Goal: Transaction & Acquisition: Purchase product/service

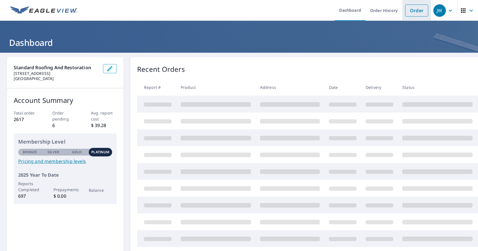
click at [411, 13] on link "Order" at bounding box center [416, 11] width 23 height 12
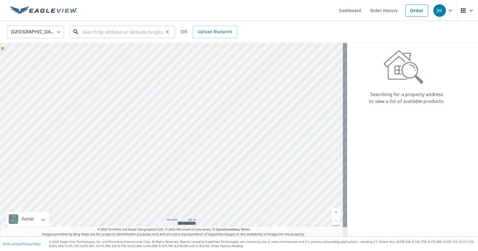
click at [86, 32] on input "text" at bounding box center [122, 32] width 81 height 16
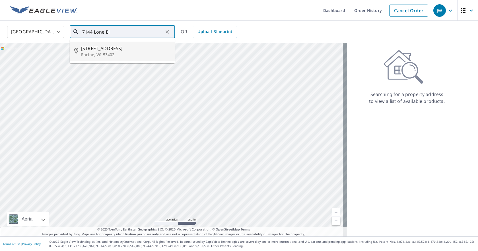
click at [102, 50] on span "[STREET_ADDRESS]" at bounding box center [125, 48] width 89 height 7
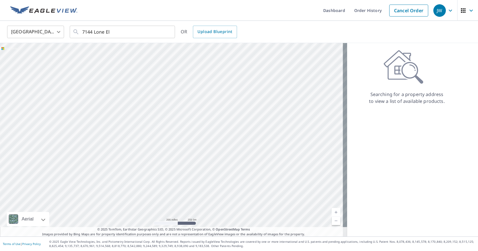
type input "[STREET_ADDRESS][PERSON_NAME]"
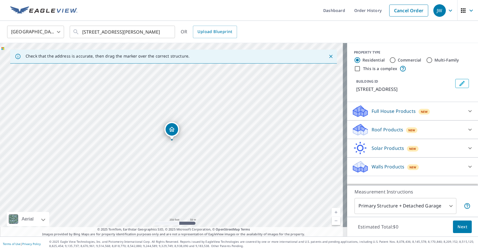
click at [467, 131] on icon at bounding box center [470, 129] width 7 height 7
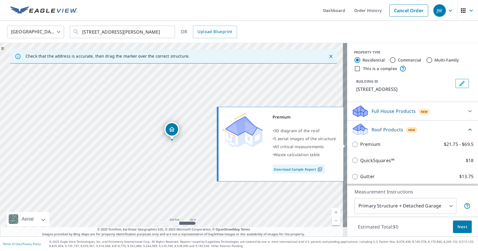
click at [374, 145] on p "Premium" at bounding box center [370, 144] width 20 height 7
click at [360, 145] on input "Premium $21.75 - $69.5" at bounding box center [356, 144] width 9 height 7
checkbox input "true"
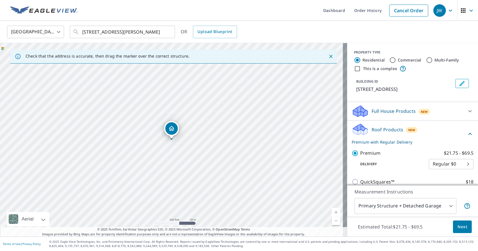
click at [457, 228] on span "Next" at bounding box center [462, 226] width 10 height 7
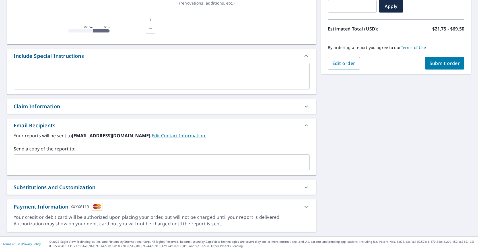
scroll to position [108, 0]
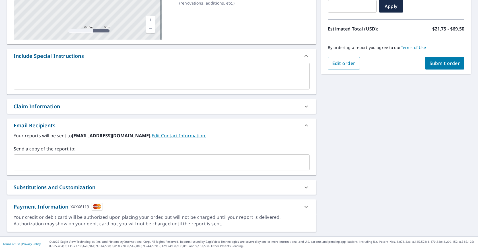
click at [35, 163] on input "text" at bounding box center [157, 162] width 282 height 11
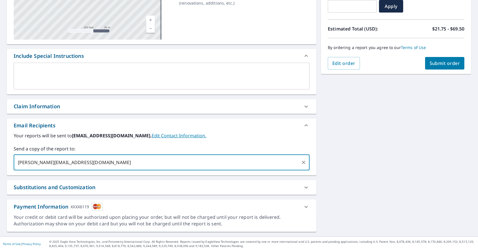
drag, startPoint x: 34, startPoint y: 163, endPoint x: 35, endPoint y: 168, distance: 5.0
click at [34, 164] on input "[PERSON_NAME][EMAIL_ADDRESS][DOMAIN_NAME]" at bounding box center [157, 162] width 282 height 11
type input "[PERSON_NAME][EMAIL_ADDRESS][DOMAIN_NAME]"
click at [435, 64] on span "Submit order" at bounding box center [445, 63] width 30 height 6
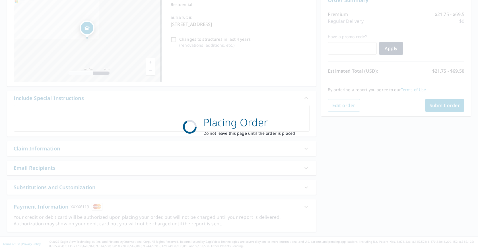
scroll to position [65, 0]
